Goal: Information Seeking & Learning: Learn about a topic

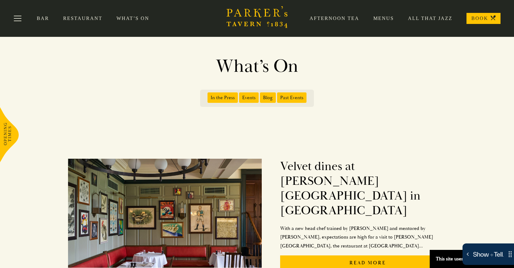
click at [264, 14] on icon "Brasserie Restaurant [GEOGRAPHIC_DATA] | [PERSON_NAME] Tavern Cambridge [PERSON…" at bounding box center [257, 17] width 61 height 22
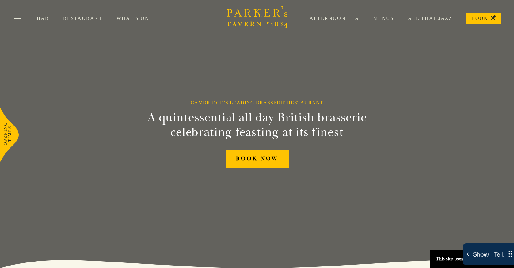
click at [135, 19] on link "What’s On" at bounding box center [140, 18] width 47 height 6
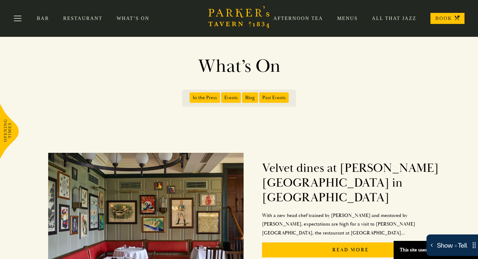
click at [231, 15] on icon "Brasserie Restaurant [GEOGRAPHIC_DATA] | [PERSON_NAME] Tavern Cambridge [PERSON…" at bounding box center [238, 17] width 61 height 22
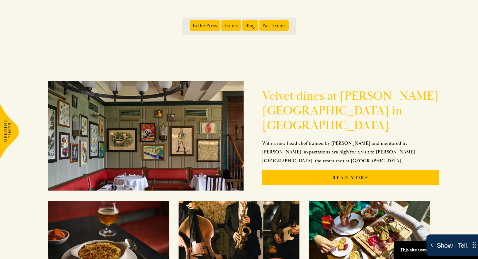
scroll to position [83, 0]
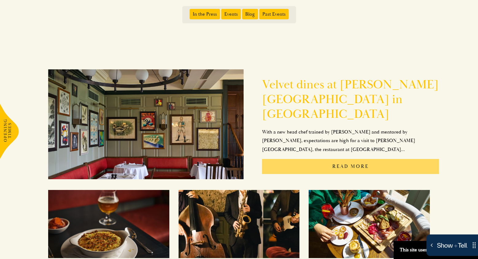
click at [315, 159] on p "Read More" at bounding box center [350, 166] width 177 height 15
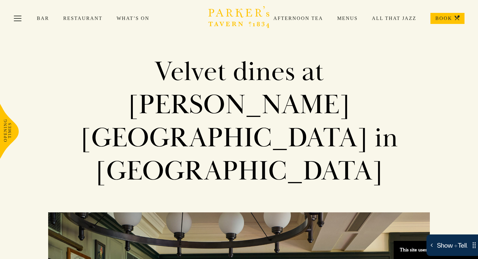
click at [233, 15] on icon "Brasserie Restaurant Cambridge | Parker's Tavern Cambridge Parker's Tavern is a…" at bounding box center [238, 17] width 61 height 22
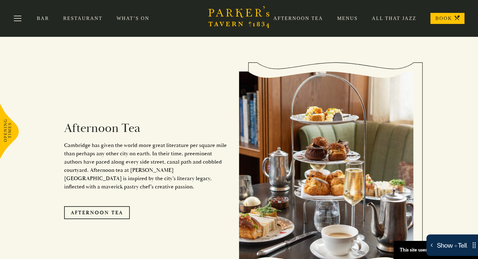
scroll to position [950, 0]
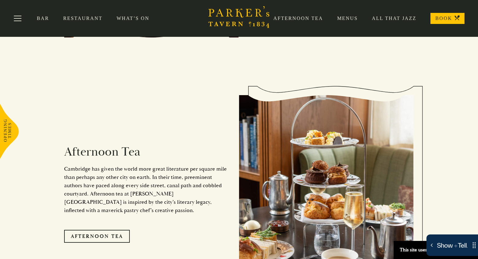
click at [83, 19] on link "Restaurant" at bounding box center [89, 18] width 53 height 6
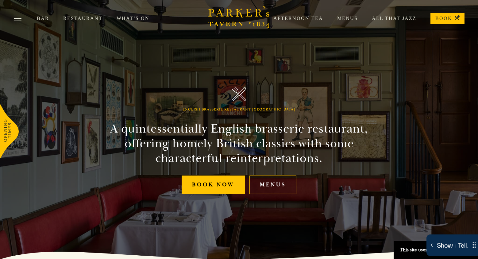
click at [86, 19] on link "Restaurant" at bounding box center [89, 18] width 53 height 6
click at [293, 18] on link "Afternoon Tea" at bounding box center [291, 18] width 64 height 6
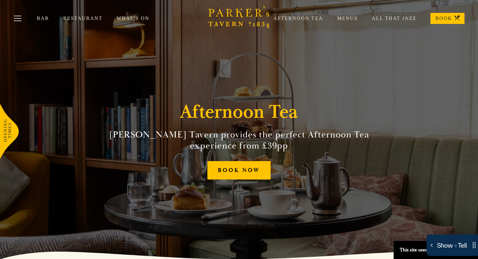
click at [125, 20] on link "What’s On" at bounding box center [140, 18] width 47 height 6
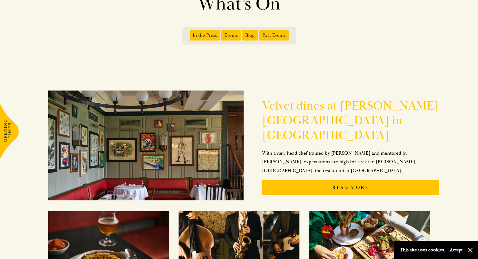
scroll to position [77, 0]
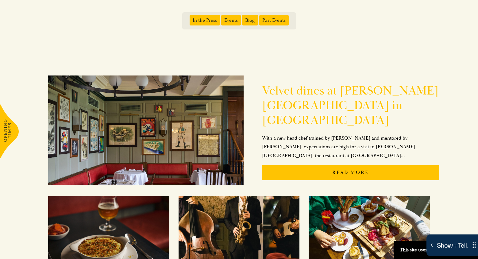
click at [286, 102] on h2 "Velvet dines at [PERSON_NAME][GEOGRAPHIC_DATA] in [GEOGRAPHIC_DATA]" at bounding box center [350, 105] width 177 height 44
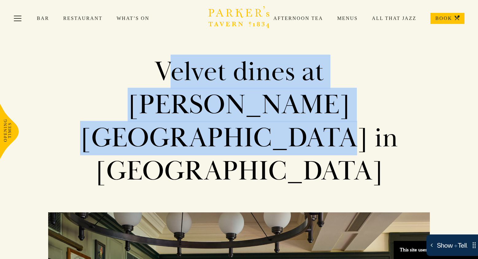
drag, startPoint x: 116, startPoint y: 65, endPoint x: 358, endPoint y: 100, distance: 244.4
click at [357, 99] on h1 "Velvet dines at [PERSON_NAME][GEOGRAPHIC_DATA] in [GEOGRAPHIC_DATA]" at bounding box center [239, 121] width 328 height 132
copy h1 "Velvet dines at [PERSON_NAME][GEOGRAPHIC_DATA] in [GEOGRAPHIC_DATA]"
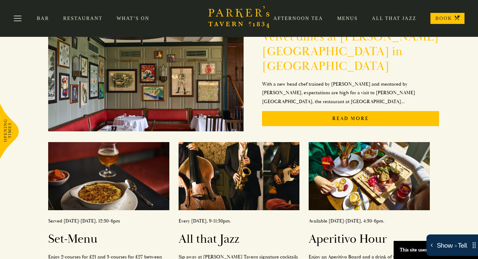
scroll to position [74, 0]
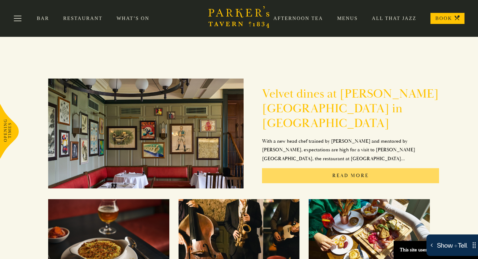
click at [319, 169] on p "Read More" at bounding box center [350, 175] width 177 height 15
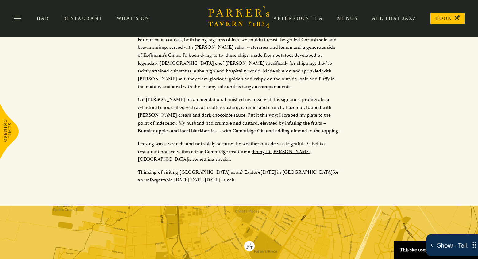
scroll to position [1110, 0]
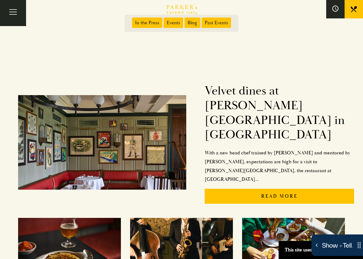
drag, startPoint x: 284, startPoint y: 144, endPoint x: 355, endPoint y: 131, distance: 72.7
